Goal: Find specific page/section: Locate a particular part of the current website

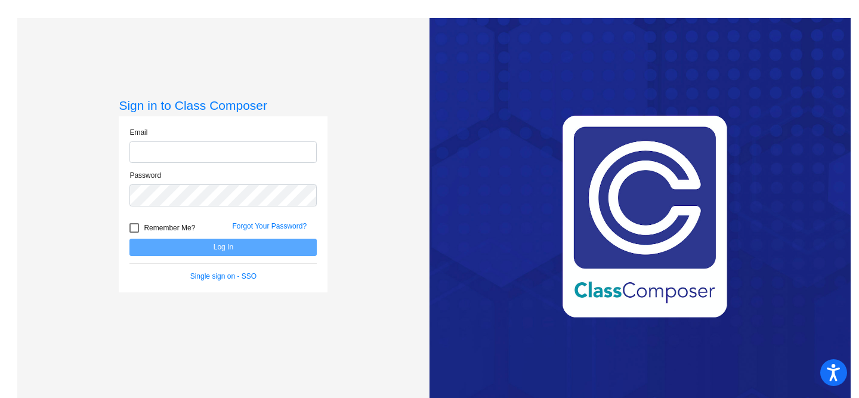
type input "[PERSON_NAME][EMAIL_ADDRESS][PERSON_NAME][DOMAIN_NAME]"
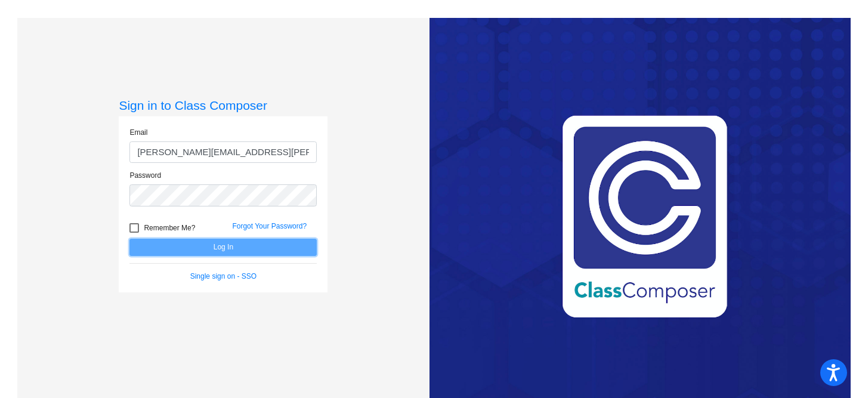
click at [253, 250] on button "Log In" at bounding box center [222, 247] width 187 height 17
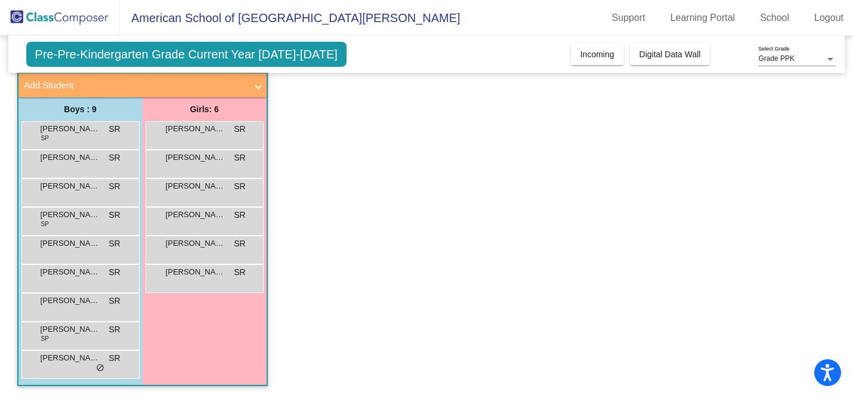
scroll to position [69, 0]
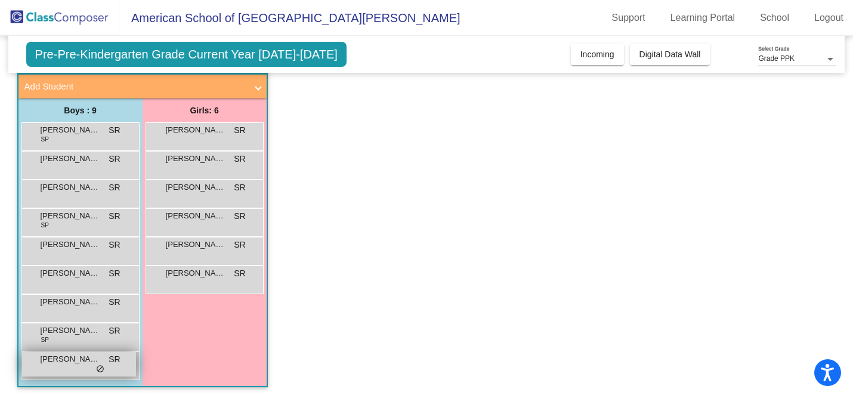
click at [119, 367] on div "[PERSON_NAME] lock do_not_disturb_alt" at bounding box center [79, 364] width 114 height 24
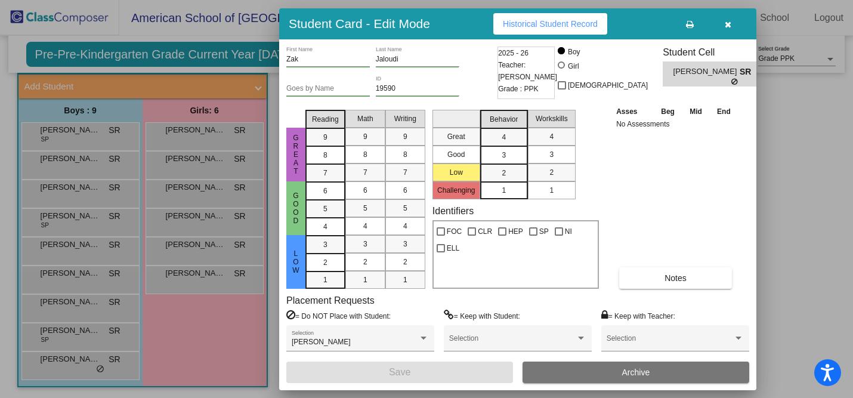
click at [726, 23] on icon "button" at bounding box center [728, 24] width 7 height 8
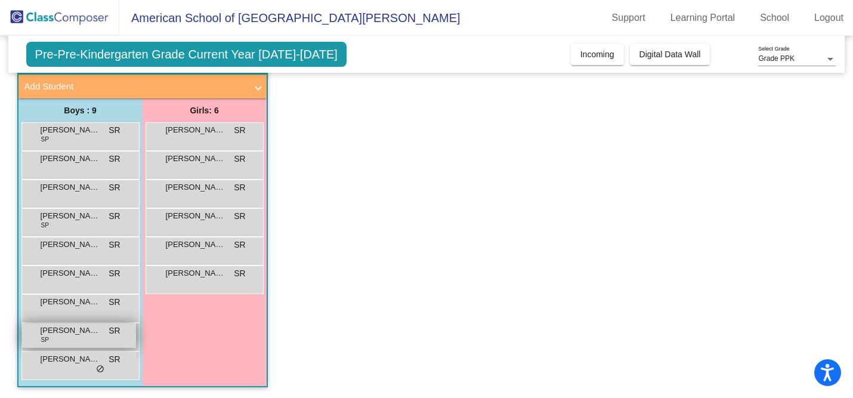
click at [82, 334] on span "[PERSON_NAME]" at bounding box center [71, 331] width 60 height 12
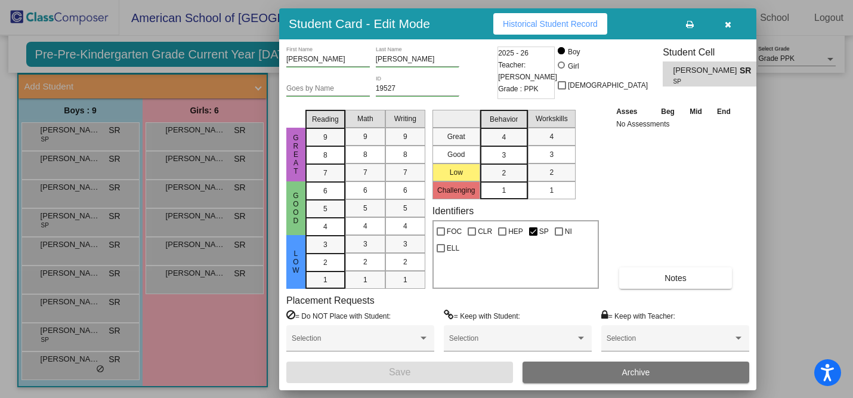
click at [732, 30] on button "button" at bounding box center [728, 23] width 38 height 21
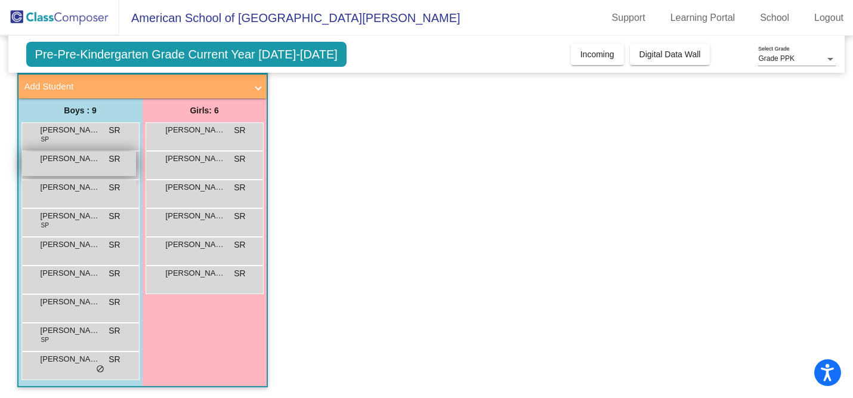
click at [67, 162] on span "[PERSON_NAME]" at bounding box center [71, 159] width 60 height 12
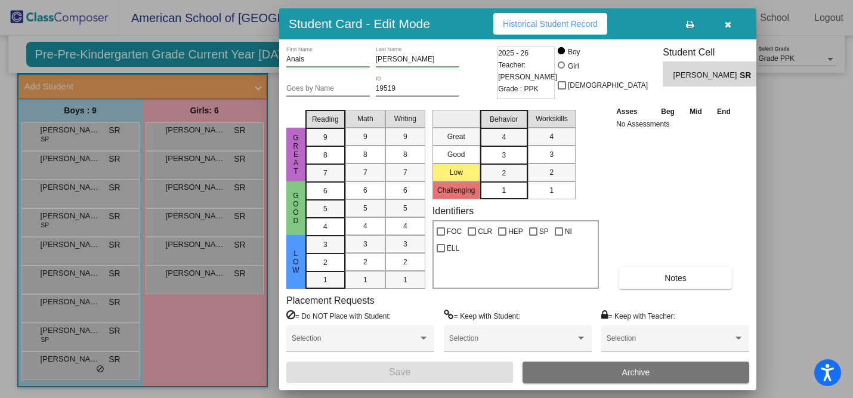
click at [733, 27] on button "button" at bounding box center [728, 23] width 38 height 21
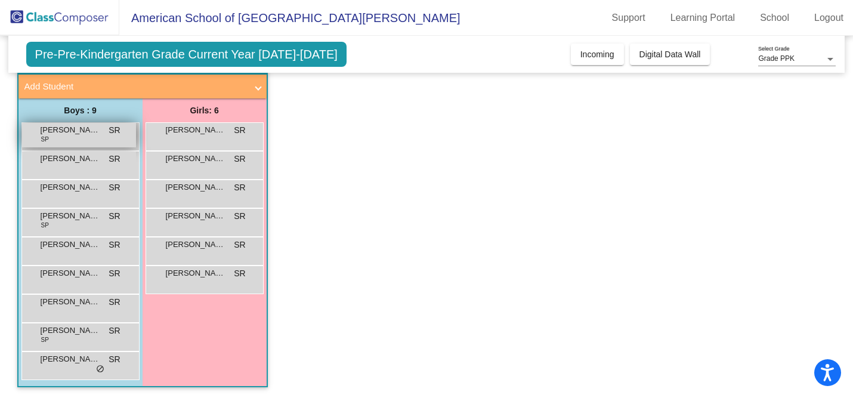
click at [64, 129] on span "[PERSON_NAME] Sun [PERSON_NAME]" at bounding box center [71, 130] width 60 height 12
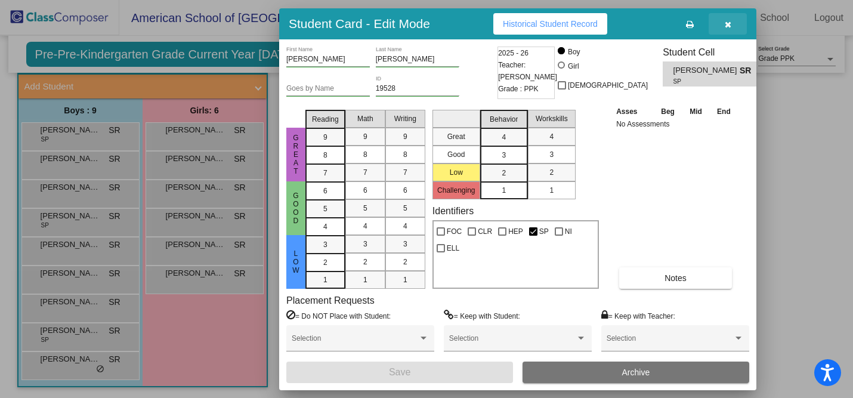
click at [732, 22] on button "button" at bounding box center [728, 23] width 38 height 21
